Goal: Information Seeking & Learning: Compare options

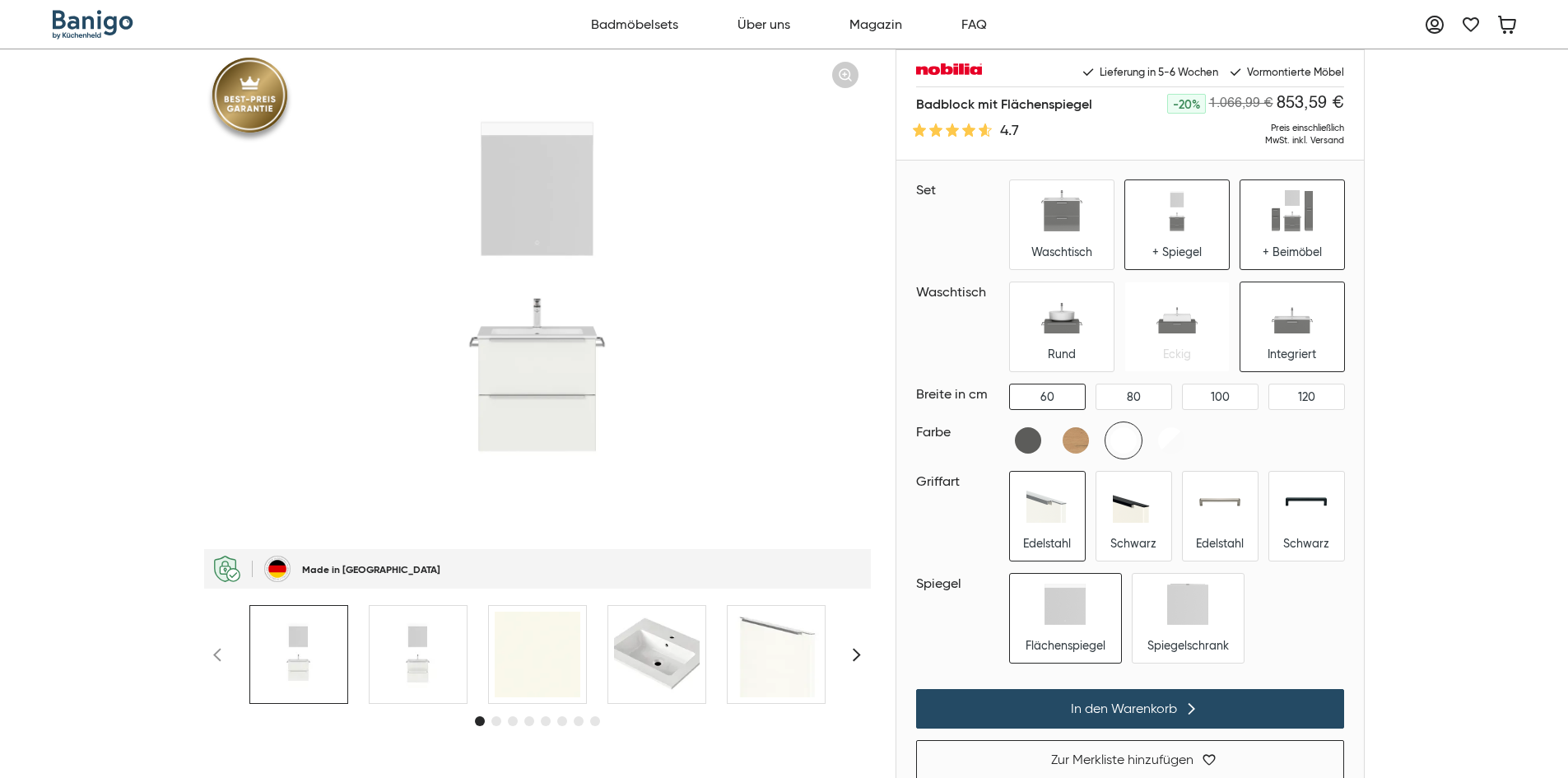
click at [1287, 244] on div "+ Beimöbel" at bounding box center [1292, 225] width 104 height 89
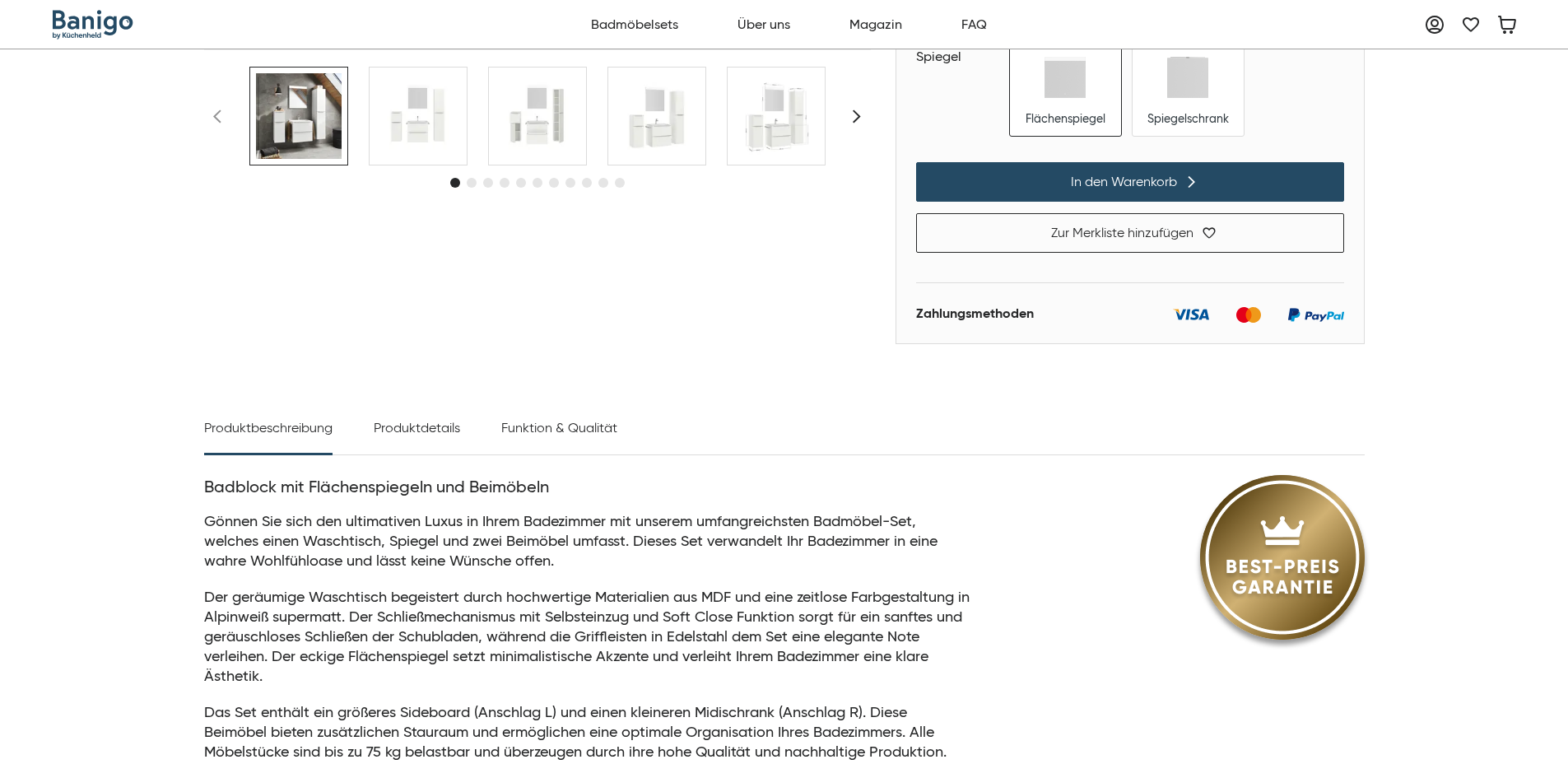
scroll to position [741, 0]
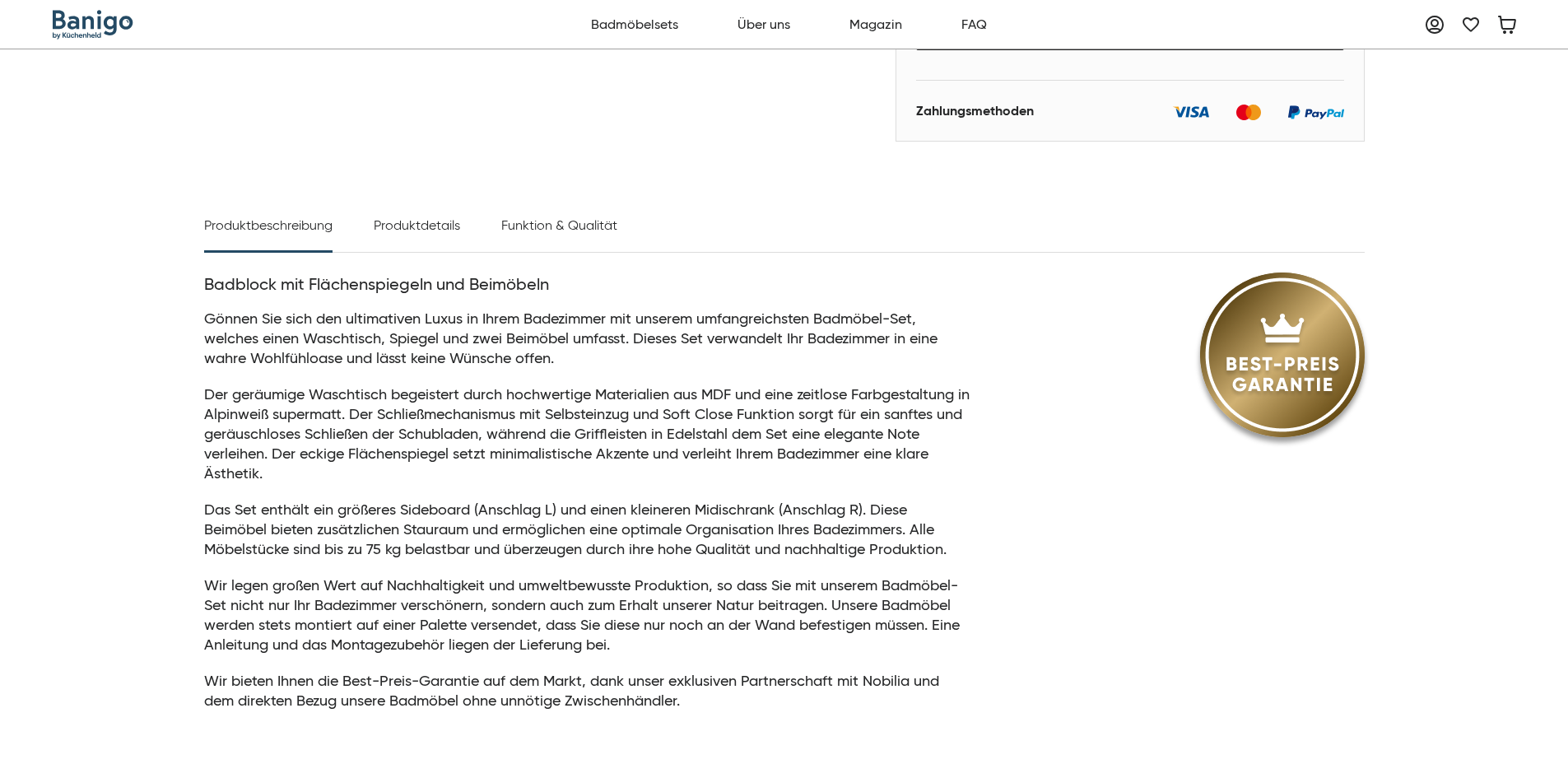
click at [452, 238] on div "Produktdetails" at bounding box center [416, 234] width 86 height 37
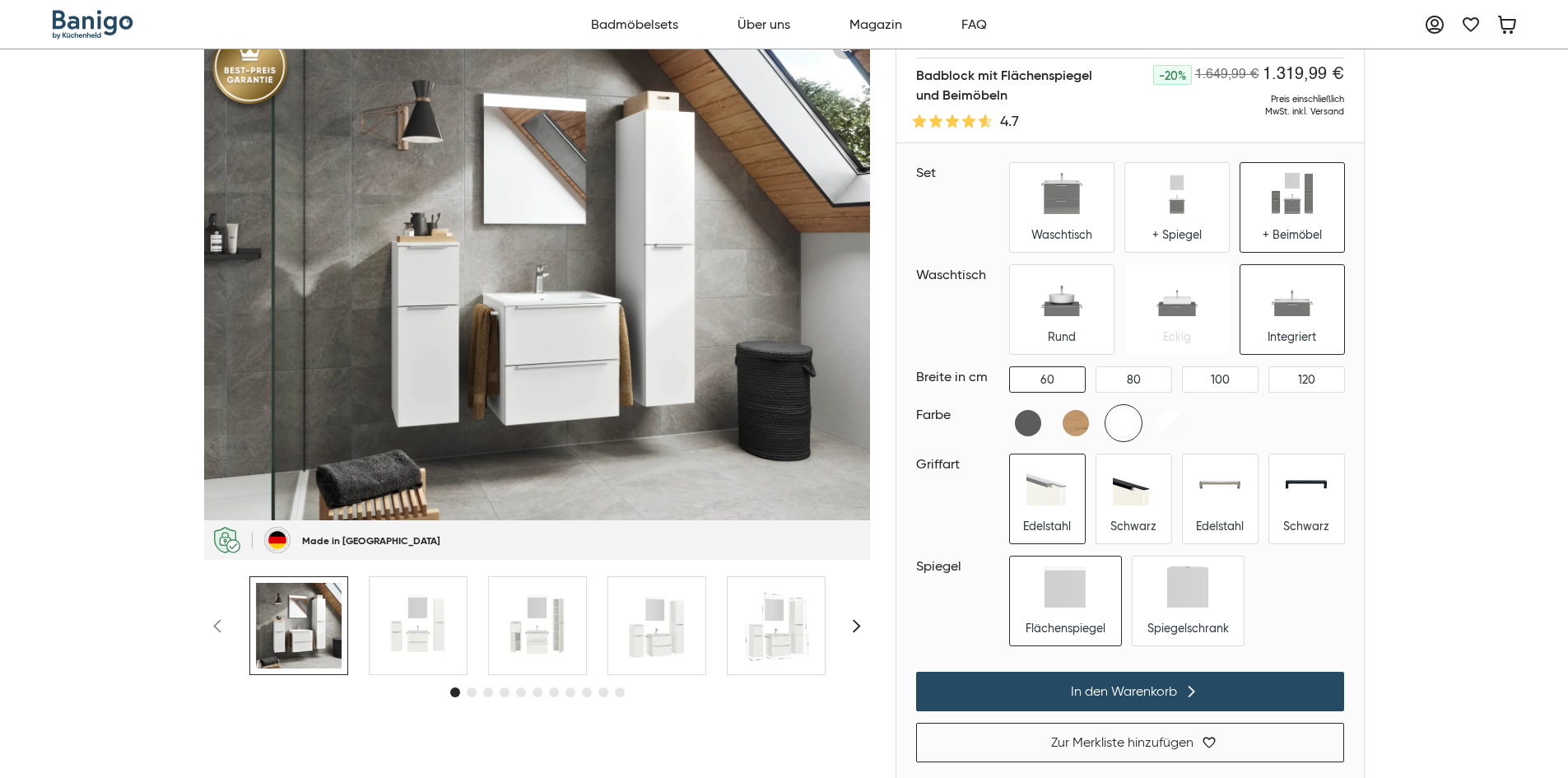
scroll to position [0, 0]
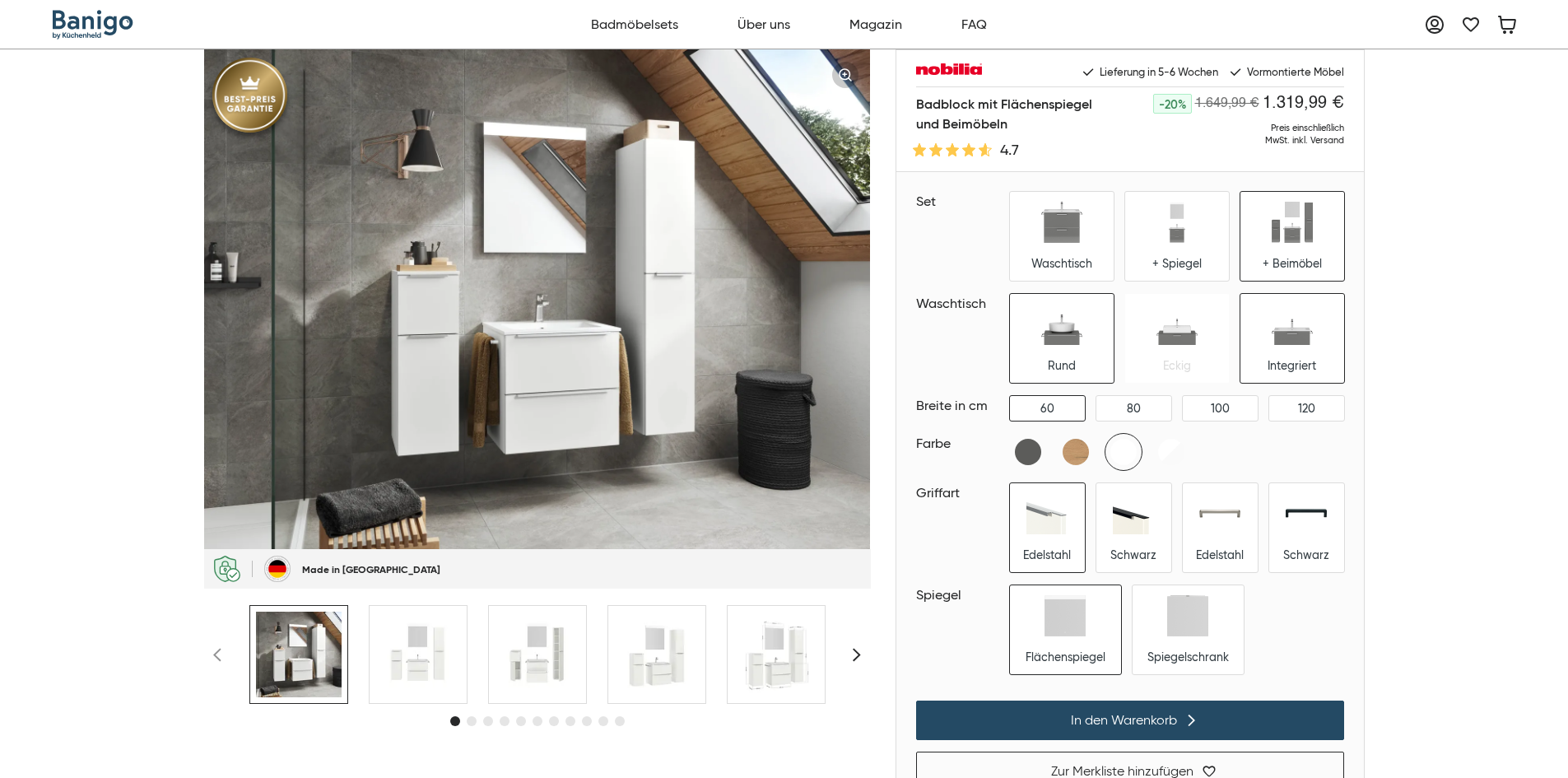
click at [1016, 324] on div "Rund" at bounding box center [1061, 339] width 104 height 89
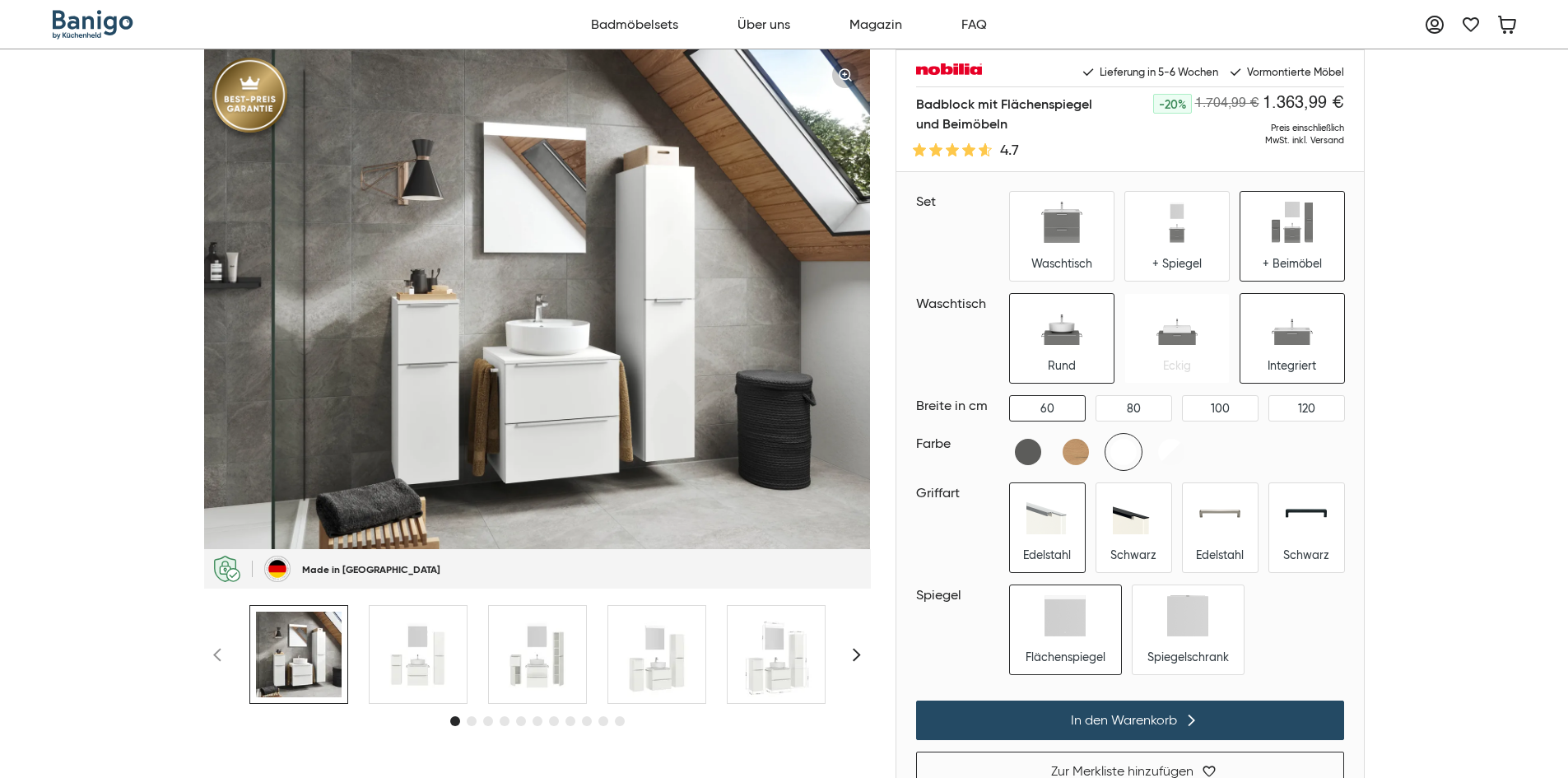
click at [1273, 348] on div "Integriert" at bounding box center [1292, 339] width 104 height 89
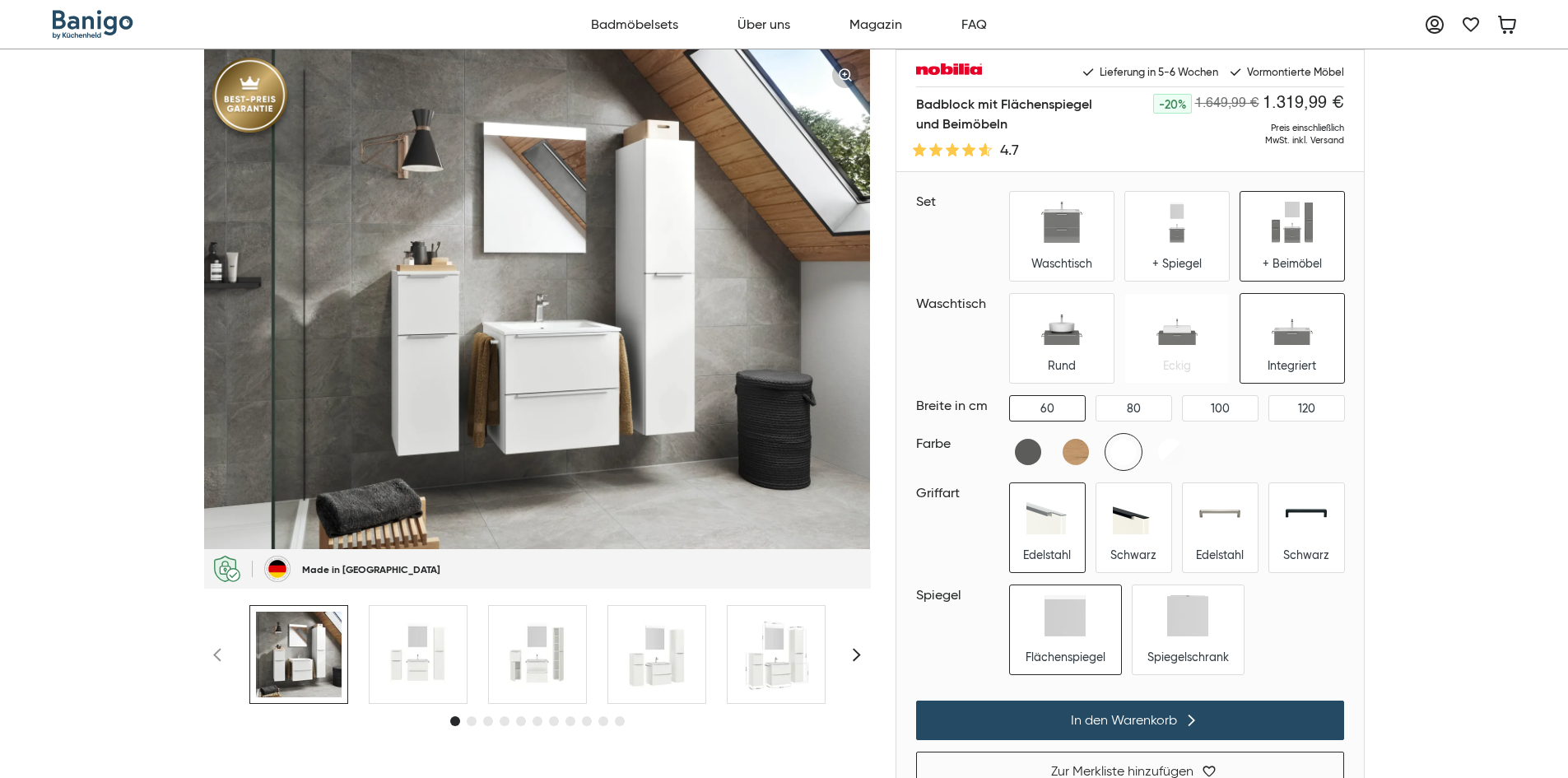
click at [1133, 261] on div "+ Spiegel" at bounding box center [1177, 237] width 104 height 89
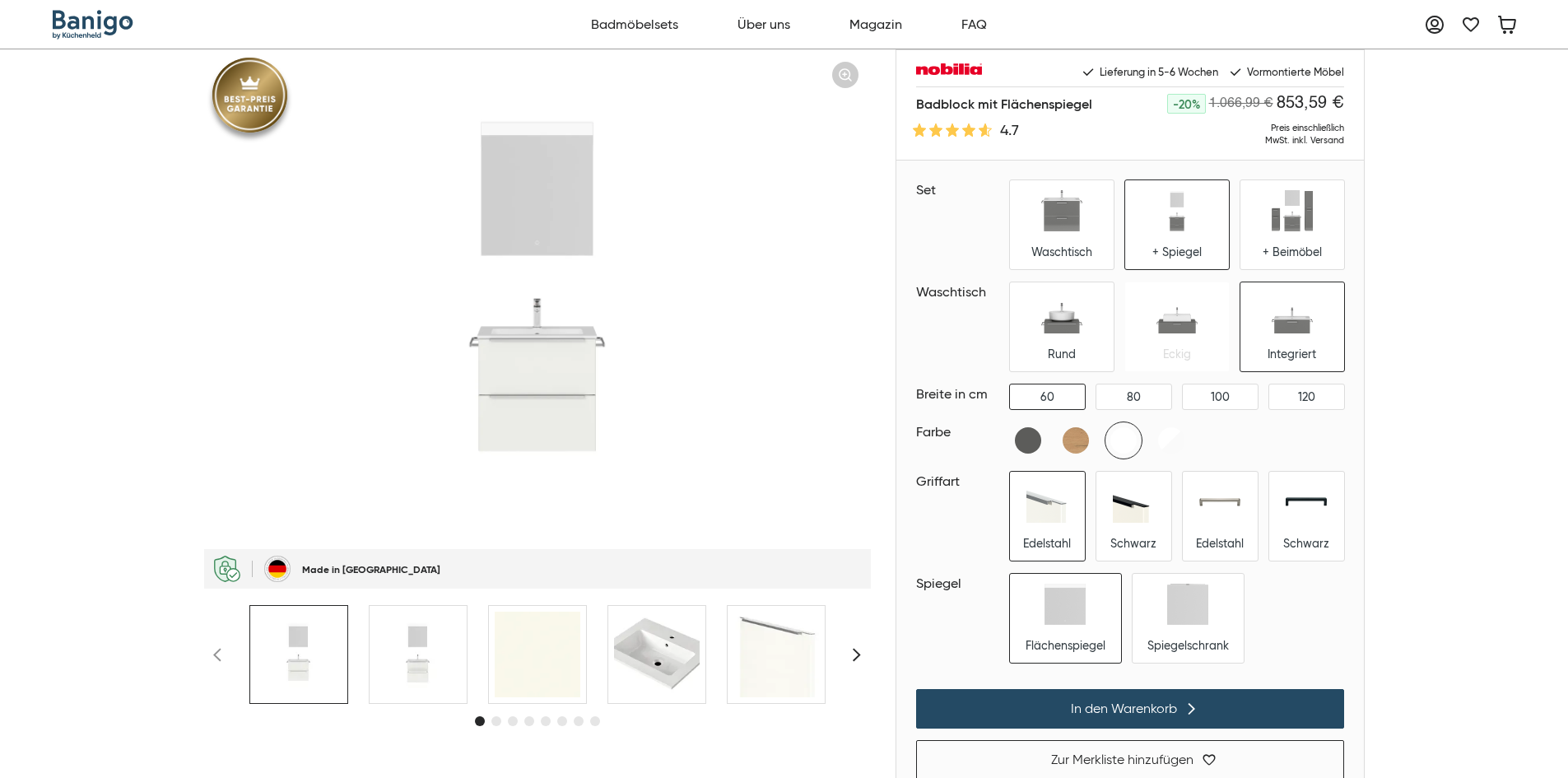
click at [1088, 256] on div "Waschtisch" at bounding box center [1061, 252] width 60 height 15
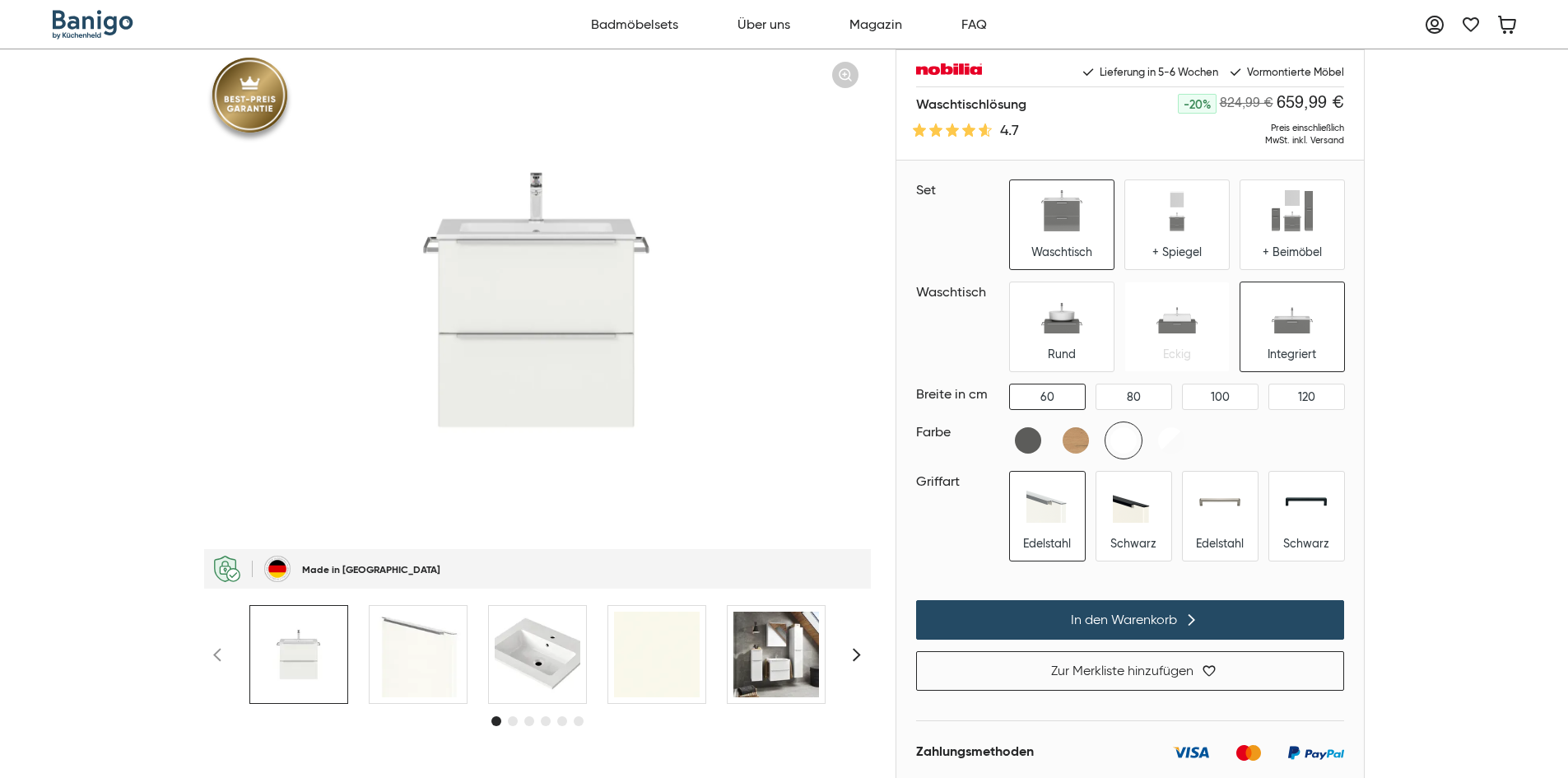
click at [1186, 338] on div "Rund Eckig Integriert" at bounding box center [1176, 327] width 334 height 89
click at [1055, 505] on img at bounding box center [1047, 502] width 42 height 42
click at [1287, 504] on img at bounding box center [1307, 502] width 42 height 42
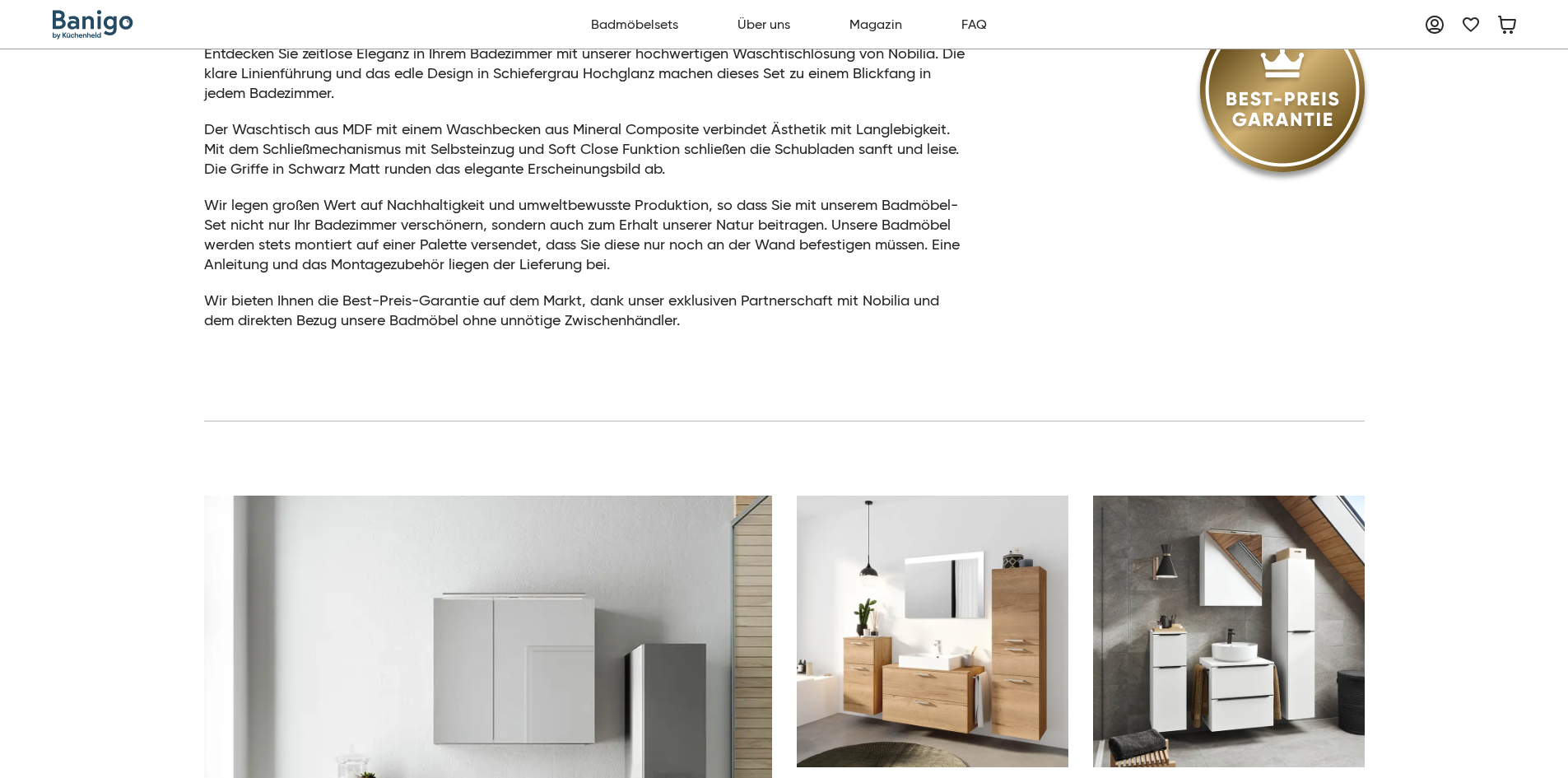
scroll to position [494, 0]
